Goal: Check status

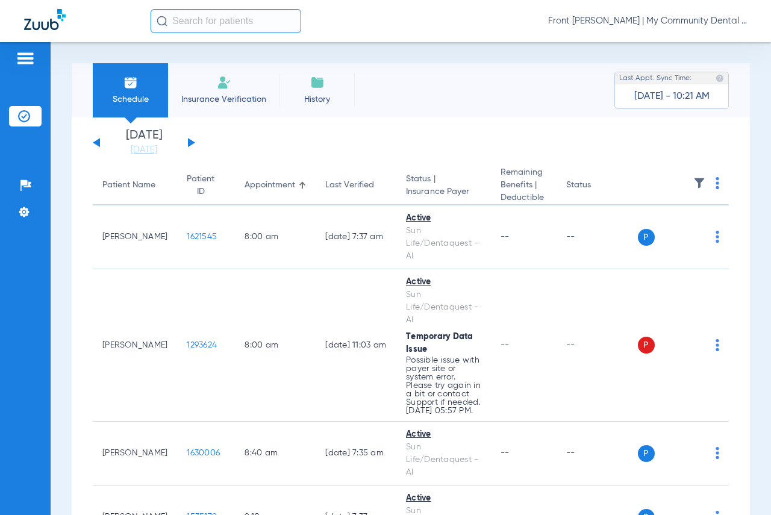
click at [191, 139] on div "[DATE] [DATE] [DATE] [DATE] [DATE] [DATE] [DATE] [DATE] [DATE] [DATE] [DATE] [D…" at bounding box center [144, 142] width 102 height 26
click at [191, 141] on button at bounding box center [191, 142] width 7 height 9
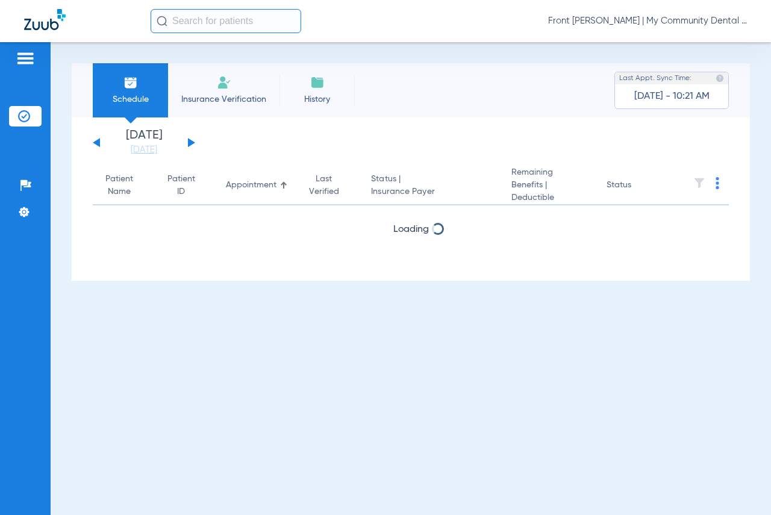
click at [191, 141] on button at bounding box center [191, 142] width 7 height 9
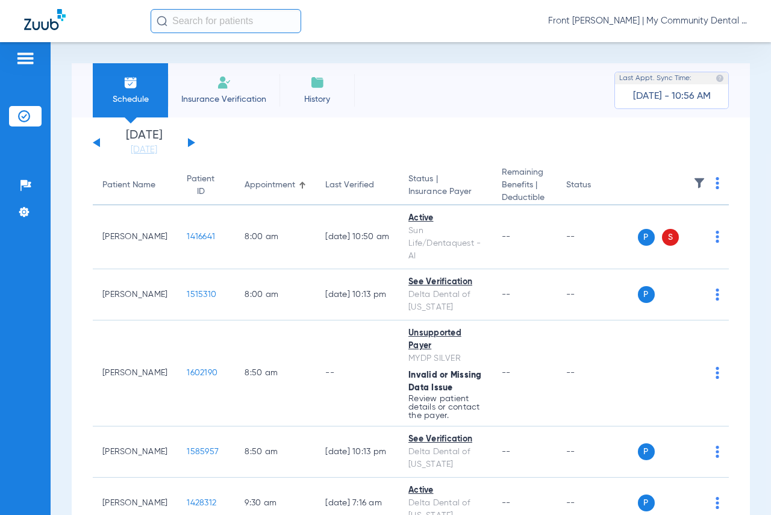
click at [188, 143] on button at bounding box center [191, 142] width 7 height 9
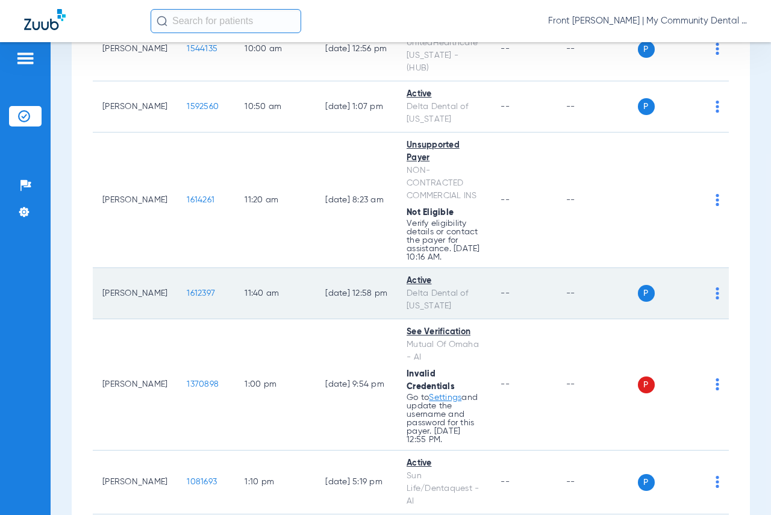
scroll to position [910, 0]
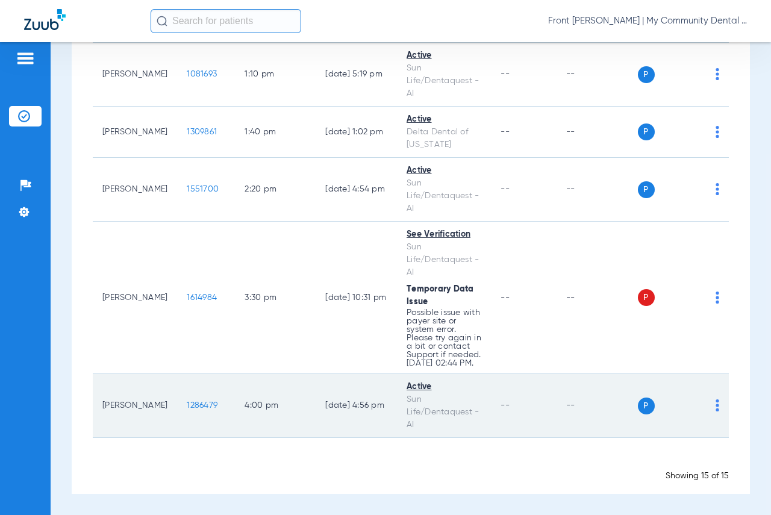
click at [189, 405] on span "1286479" at bounding box center [202, 405] width 31 height 8
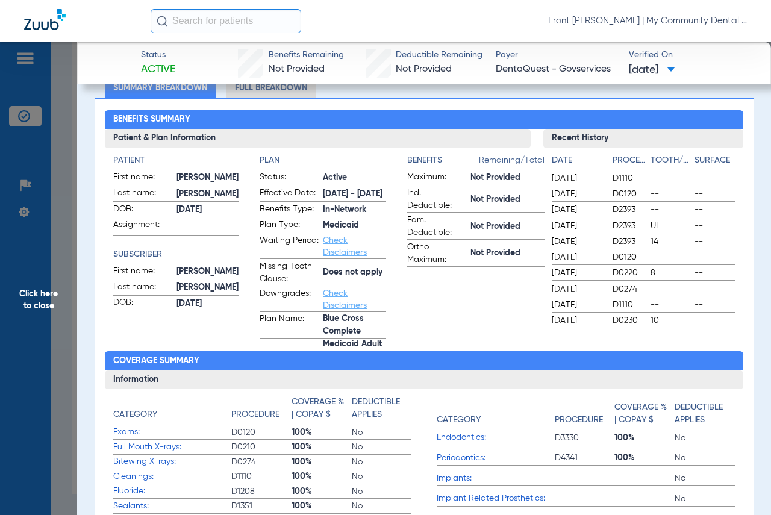
scroll to position [0, 0]
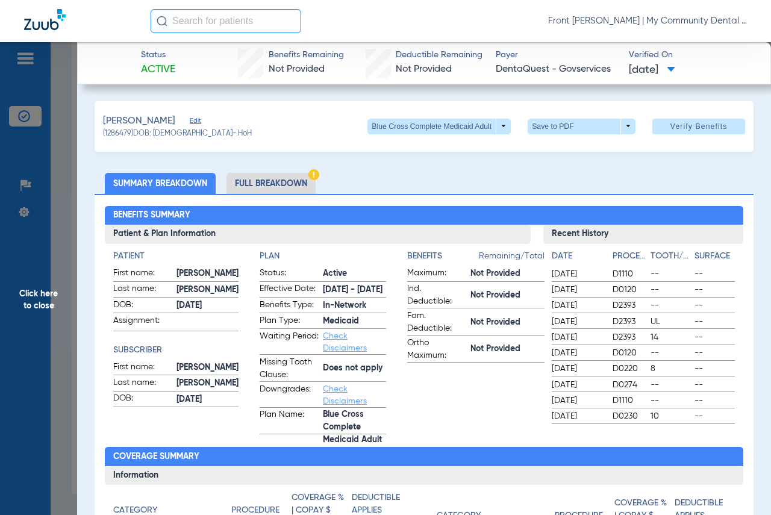
drag, startPoint x: 38, startPoint y: 302, endPoint x: 54, endPoint y: 299, distance: 16.7
click at [39, 302] on span "Click here to close" at bounding box center [38, 299] width 77 height 515
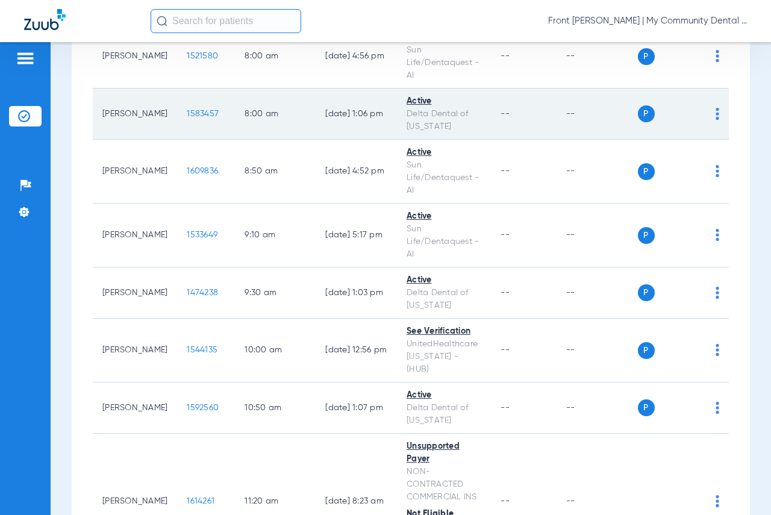
scroll to position [241, 0]
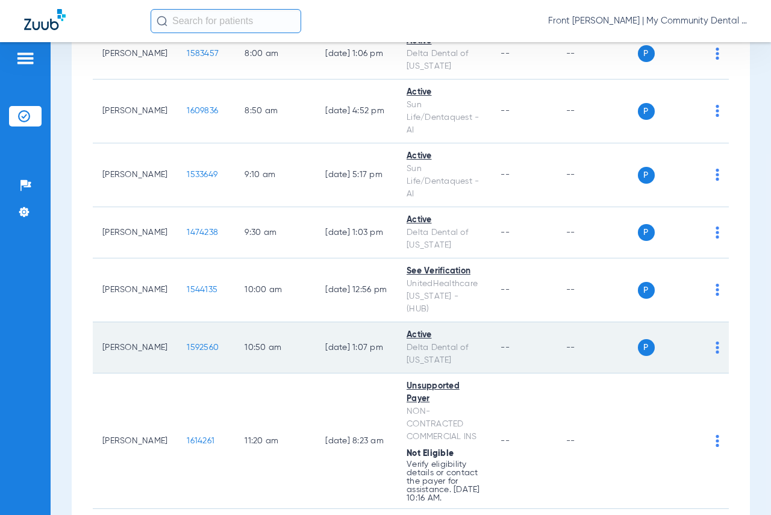
click at [187, 343] on span "1592560" at bounding box center [203, 347] width 32 height 8
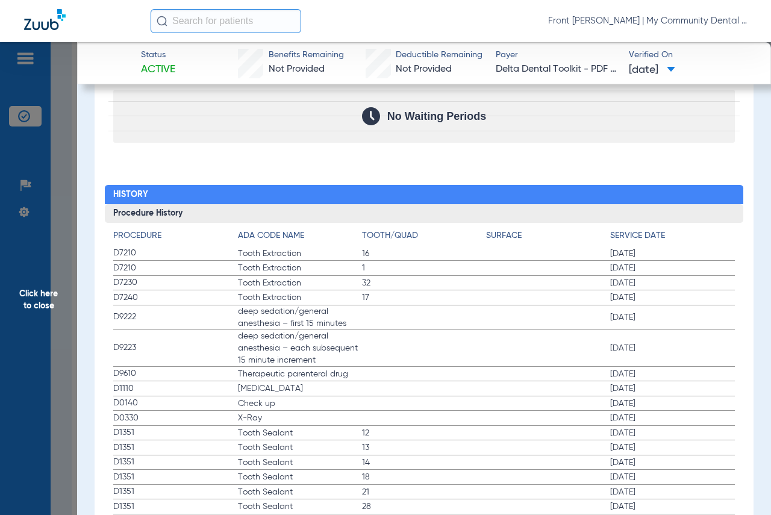
scroll to position [1325, 0]
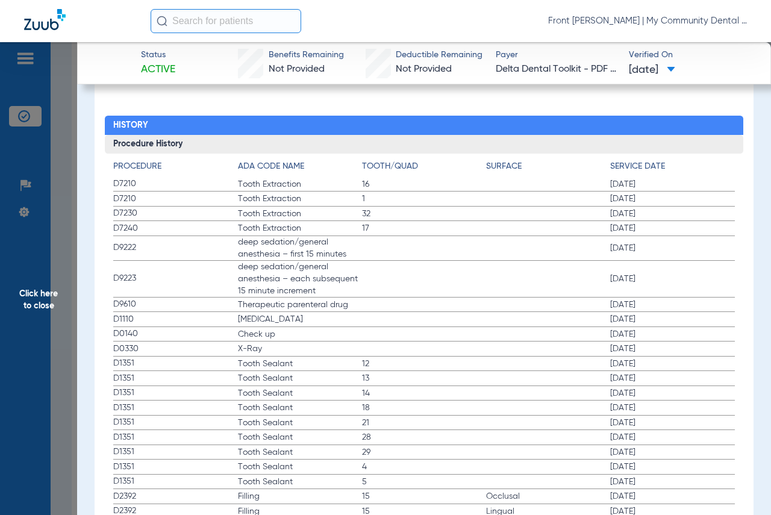
click at [270, 353] on span "X-Ray" at bounding box center [300, 349] width 124 height 12
